Goal: Information Seeking & Learning: Learn about a topic

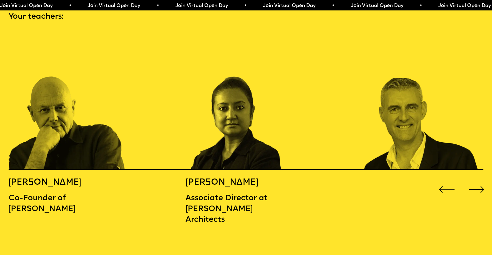
scroll to position [747, 0]
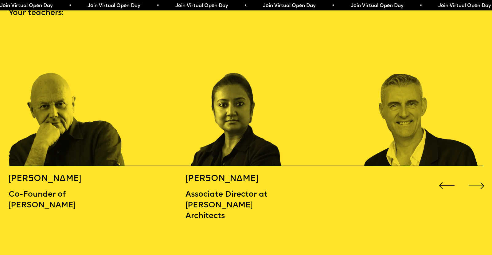
click at [477, 176] on div "Next slide" at bounding box center [477, 186] width 20 height 20
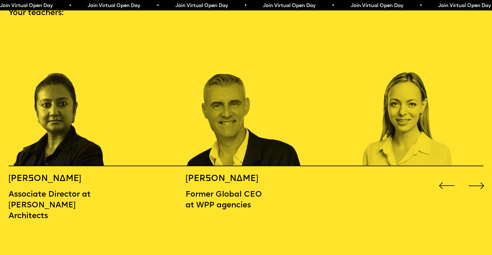
click at [477, 176] on div "Next slide" at bounding box center [477, 186] width 20 height 20
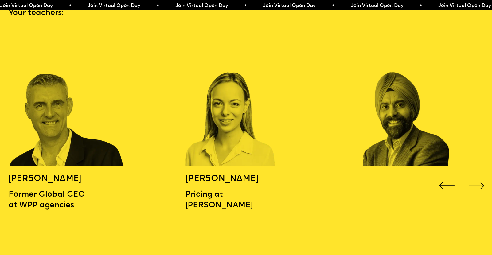
click at [477, 176] on div "Next slide" at bounding box center [477, 186] width 20 height 20
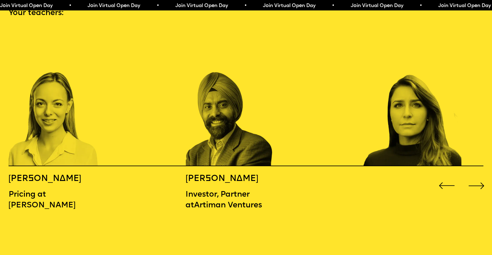
click at [477, 176] on div "Next slide" at bounding box center [477, 186] width 20 height 20
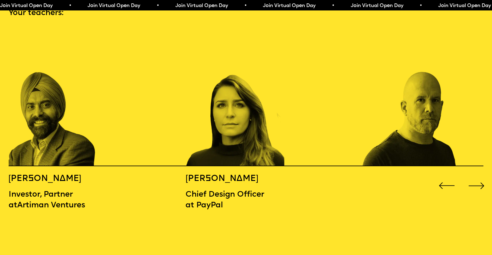
click at [477, 176] on div "Next slide" at bounding box center [477, 186] width 20 height 20
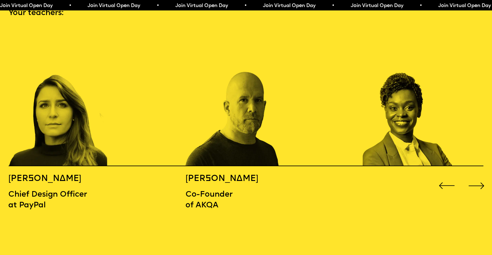
click at [480, 178] on div "Next slide" at bounding box center [477, 186] width 20 height 20
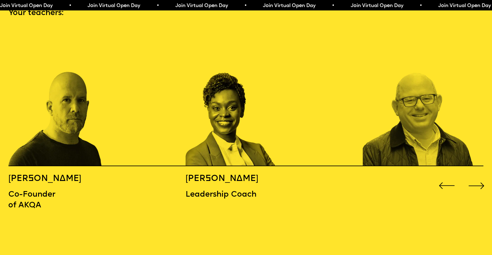
click at [480, 178] on div "Next slide" at bounding box center [477, 186] width 20 height 20
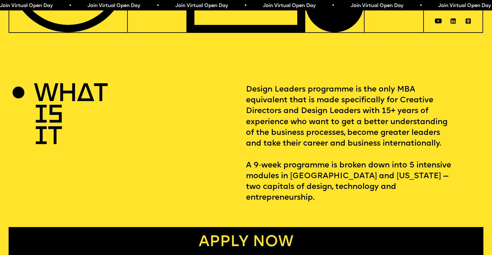
scroll to position [0, 0]
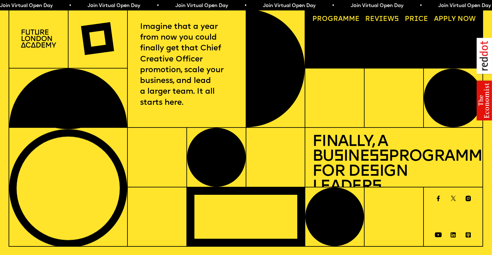
click at [417, 15] on link "Price" at bounding box center [417, 20] width 30 height 14
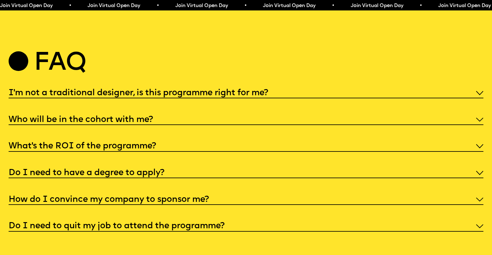
scroll to position [2527, 0]
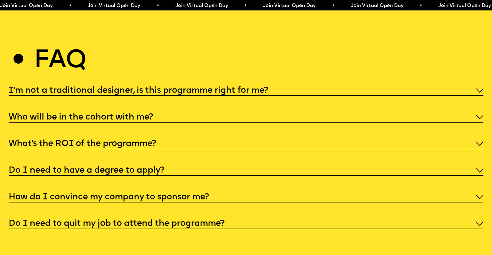
click at [353, 111] on div "Who will be in the cohort with me?" at bounding box center [246, 117] width 475 height 12
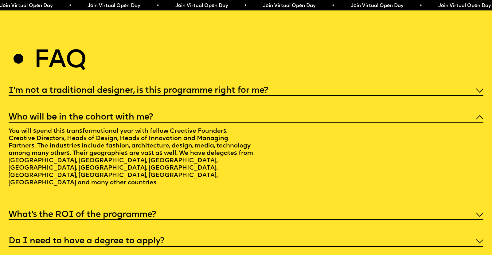
click at [353, 111] on div "Who will be in the cohort with me?" at bounding box center [246, 117] width 475 height 12
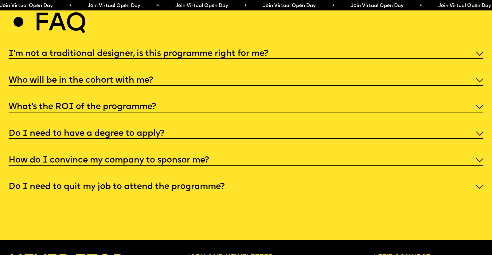
scroll to position [2565, 0]
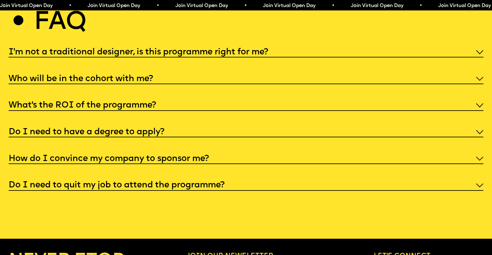
click at [352, 116] on div "I'm not a traditional designer, is this programme right for me? Though the prog…" at bounding box center [246, 118] width 475 height 145
click at [351, 126] on div "Do I need to have a degree to apply?" at bounding box center [246, 132] width 475 height 12
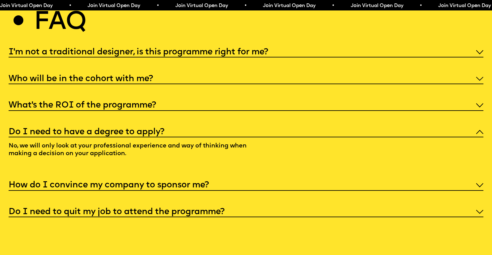
click at [351, 126] on div "Do I need to have a degree to apply?" at bounding box center [246, 132] width 475 height 12
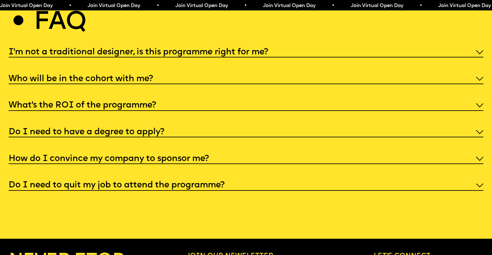
click at [351, 126] on div "Do I need to have a degree to apply?" at bounding box center [246, 132] width 475 height 12
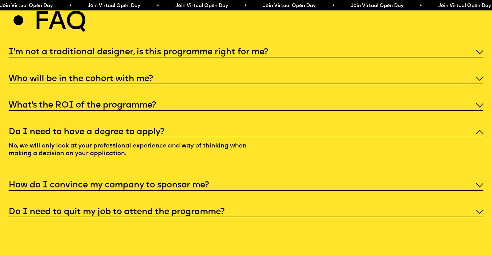
click at [351, 126] on div "Do I need to have a degree to apply?" at bounding box center [246, 132] width 475 height 12
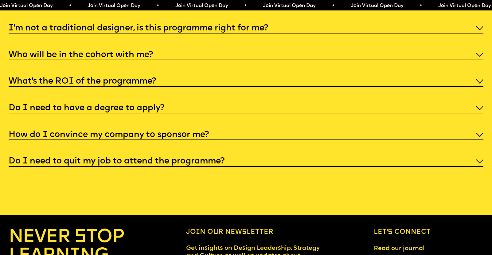
scroll to position [2591, 0]
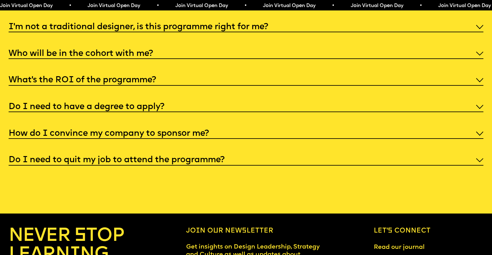
click at [351, 127] on div "How do I convince my company to sponsor me?" at bounding box center [246, 133] width 475 height 12
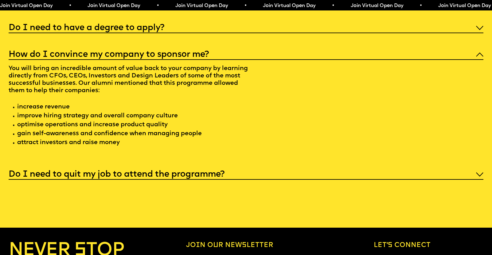
scroll to position [2712, 0]
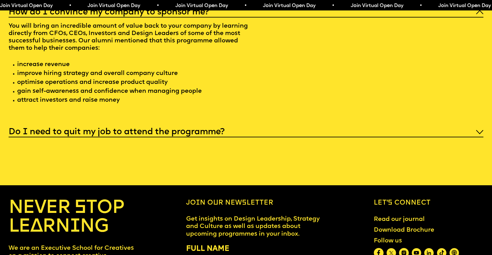
click at [350, 126] on div "Do I need to quit my job to attend the programme?" at bounding box center [246, 132] width 475 height 12
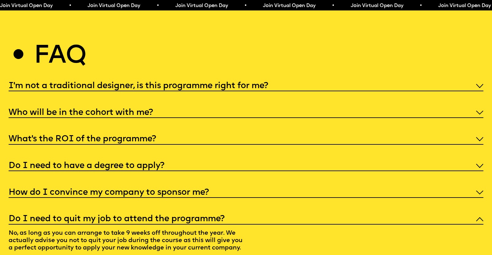
scroll to position [2527, 0]
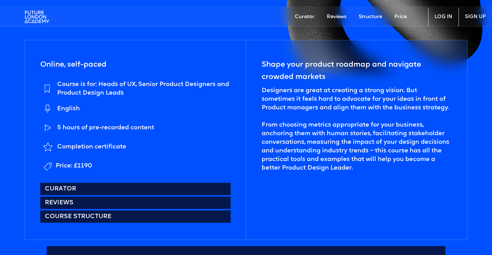
scroll to position [250, 0]
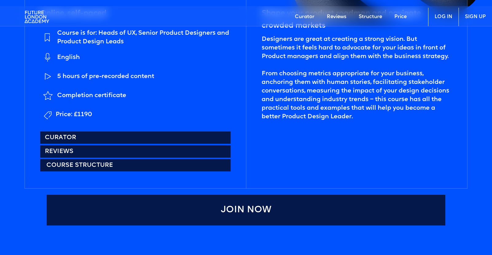
click at [204, 161] on link "Course structure" at bounding box center [135, 165] width 191 height 12
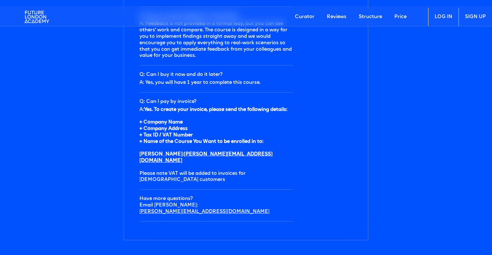
scroll to position [1989, 0]
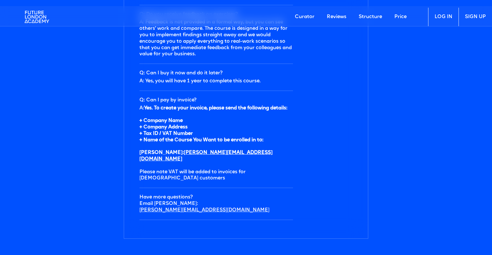
click at [140, 121] on strong "Yes. To create your invoice, please send the following details: + Company Name …" at bounding box center [213, 131] width 148 height 50
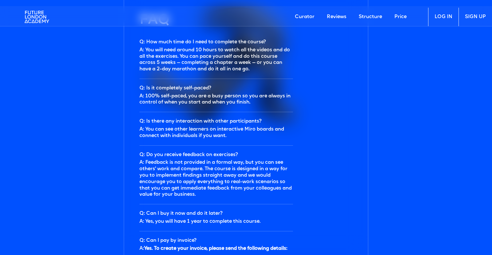
scroll to position [1847, 0]
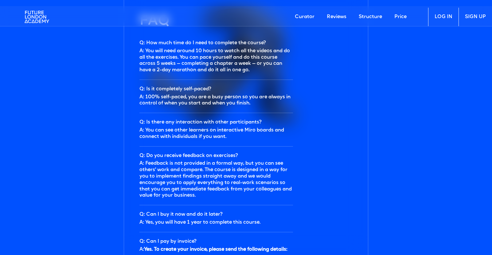
click at [340, 17] on link "Reviews" at bounding box center [337, 17] width 32 height 18
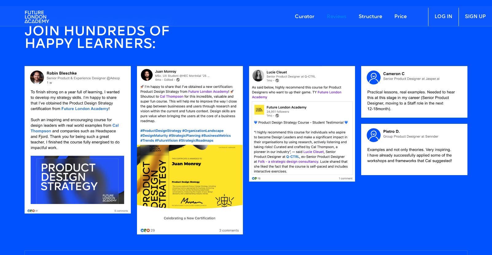
scroll to position [537, 0]
